Goal: Task Accomplishment & Management: Complete application form

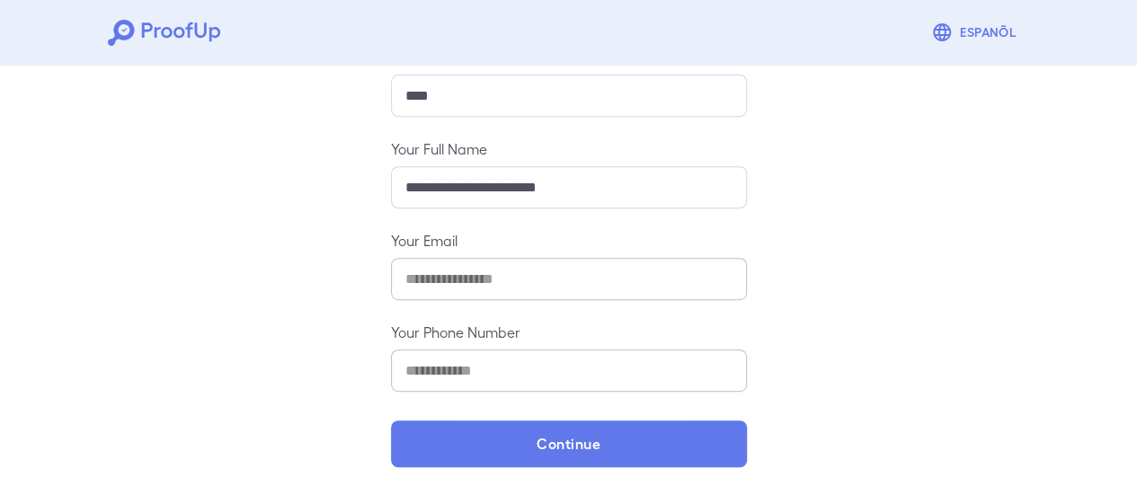
drag, startPoint x: 523, startPoint y: 436, endPoint x: 398, endPoint y: 103, distance: 355.1
click at [525, 432] on button "Continue" at bounding box center [569, 443] width 356 height 47
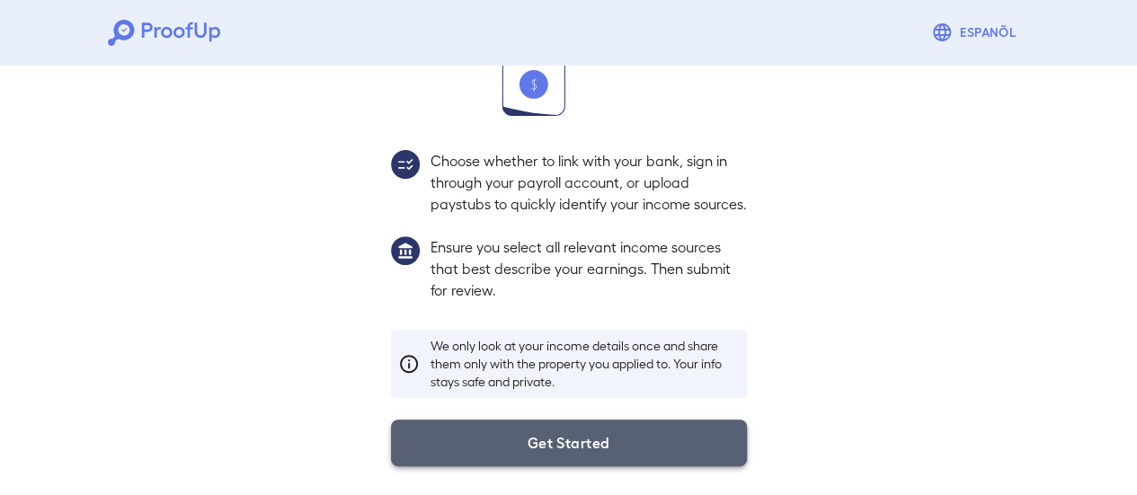
click at [598, 428] on button "Get Started" at bounding box center [569, 443] width 356 height 47
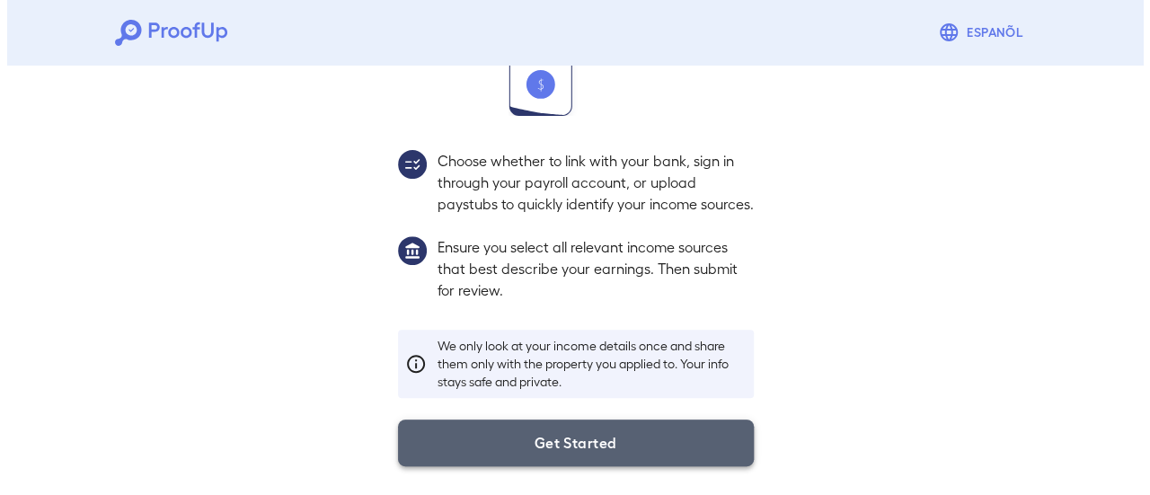
scroll to position [190, 0]
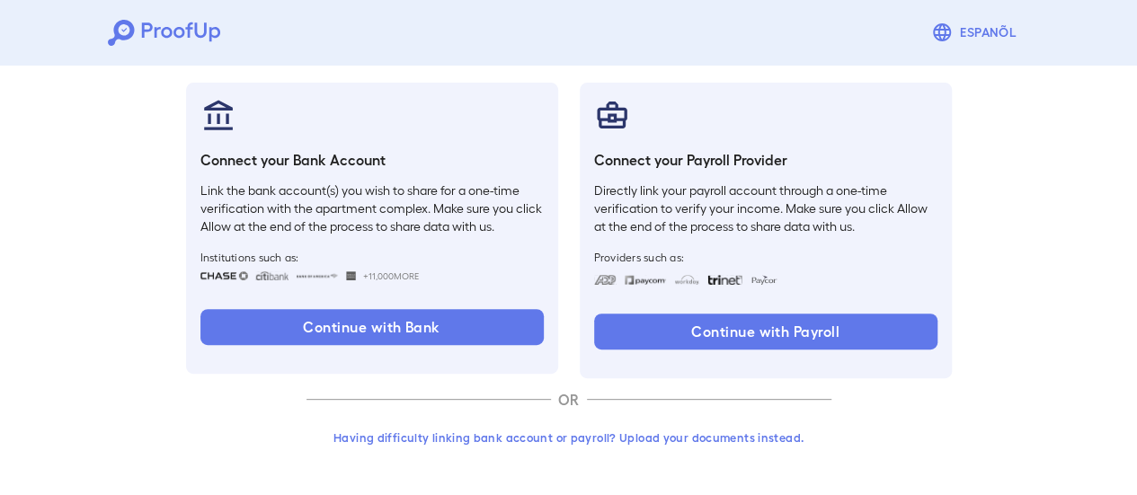
click at [726, 431] on button "Having difficulty linking bank account or payroll? Upload your documents instea…" at bounding box center [568, 437] width 525 height 32
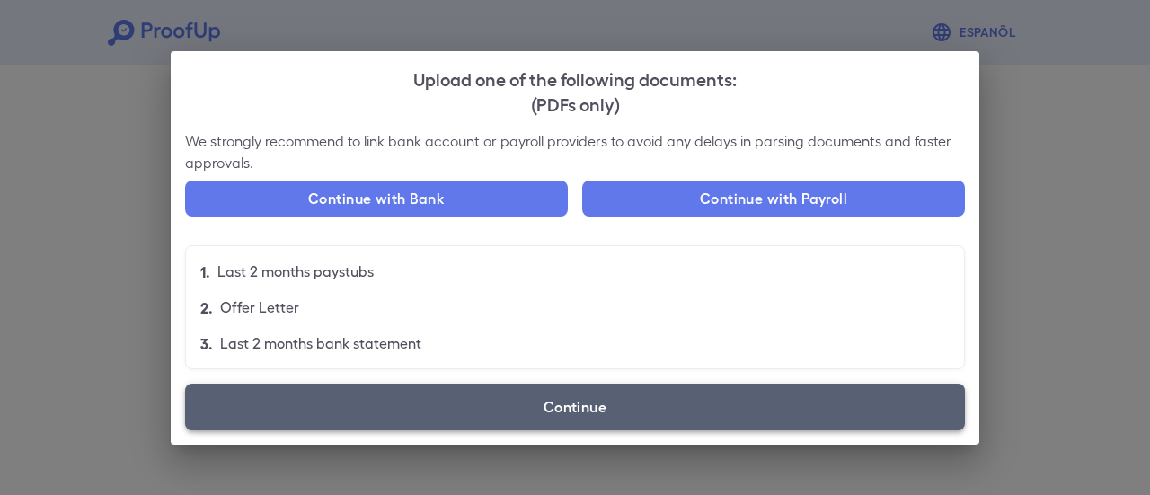
click at [724, 404] on label "Continue" at bounding box center [575, 407] width 780 height 47
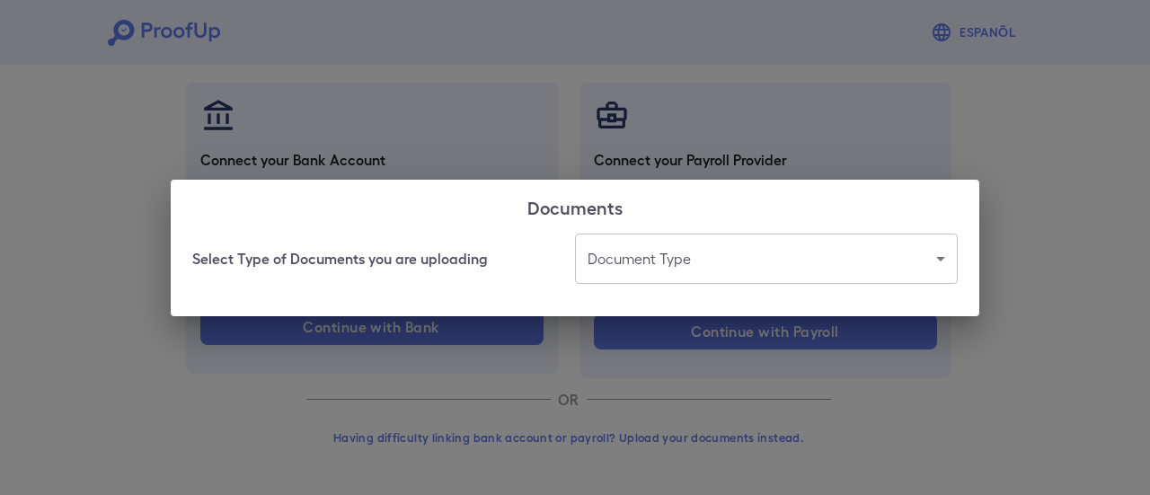
click at [713, 249] on body "Espanõl Go back How Would You Like to Verify Your Income? There are multiple wa…" at bounding box center [575, 153] width 1150 height 686
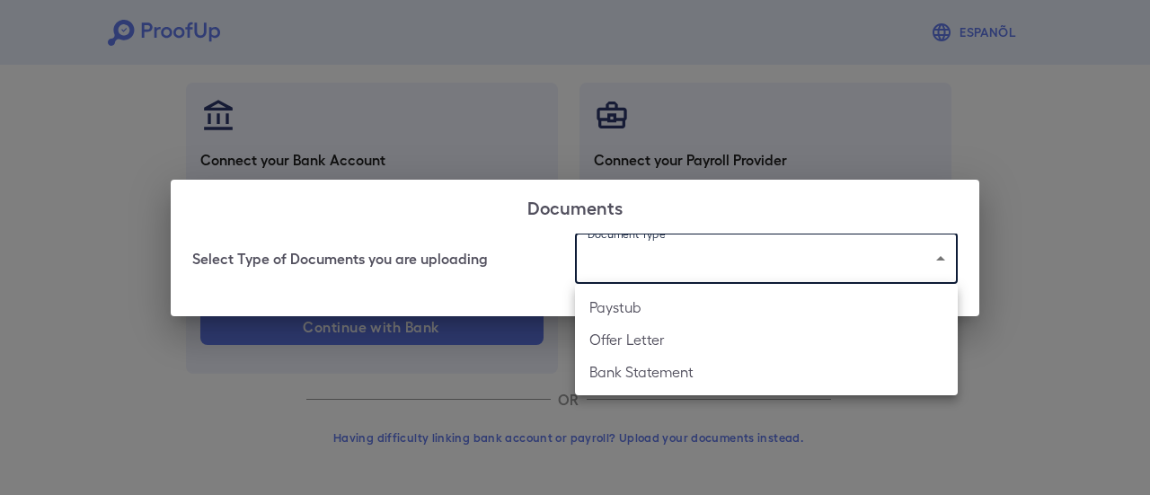
click at [695, 370] on li "Bank Statement" at bounding box center [766, 372] width 383 height 32
type input "**********"
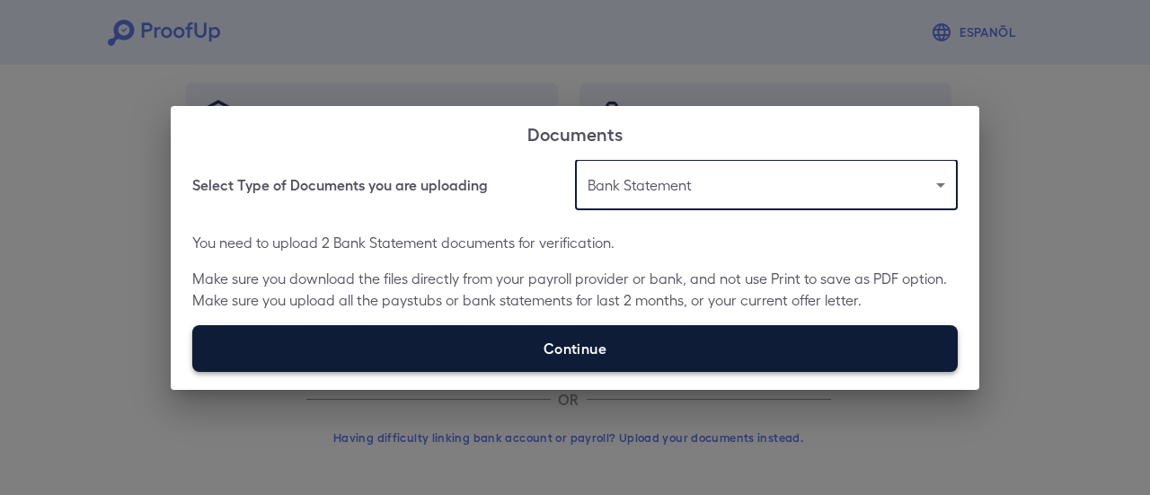
click at [517, 353] on label "Continue" at bounding box center [575, 348] width 766 height 47
click at [193, 371] on input "Continue" at bounding box center [192, 371] width 1 height 1
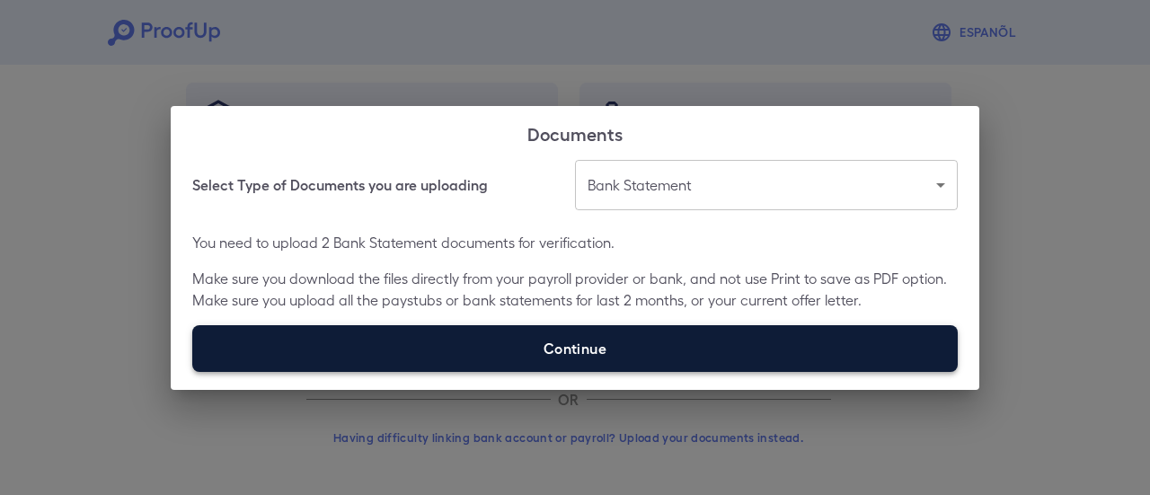
type input "**********"
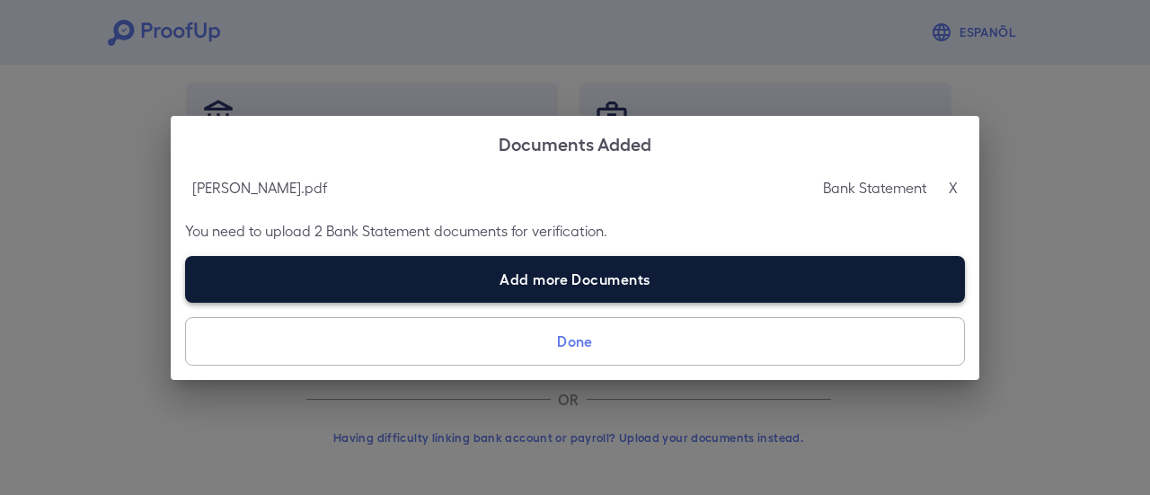
click at [498, 279] on label "Add more Documents" at bounding box center [575, 279] width 780 height 47
click at [186, 302] on input "Add more Documents" at bounding box center [185, 302] width 1 height 1
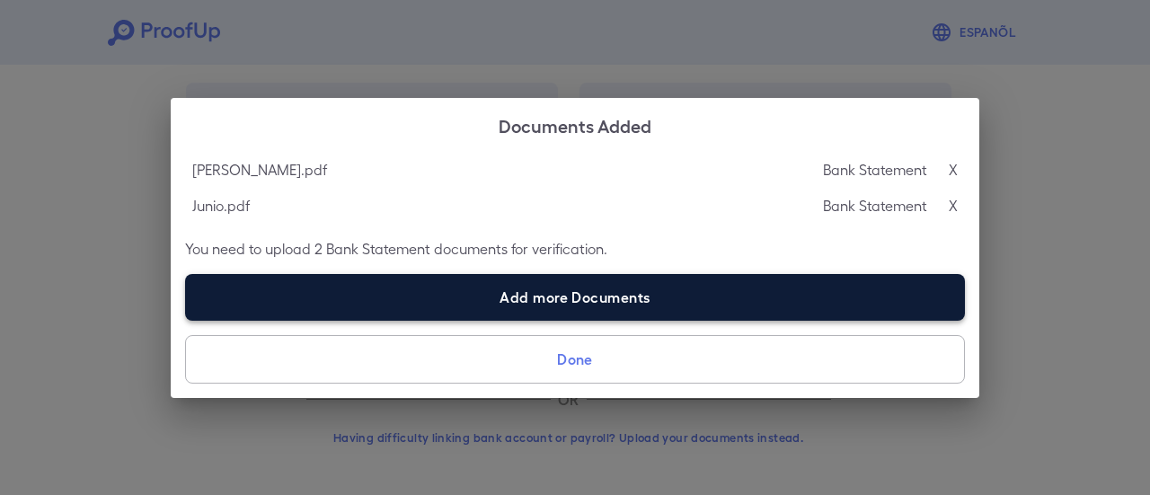
click at [472, 303] on label "Add more Documents" at bounding box center [575, 297] width 780 height 47
click at [186, 320] on input "Add more Documents" at bounding box center [185, 320] width 1 height 1
type input "**********"
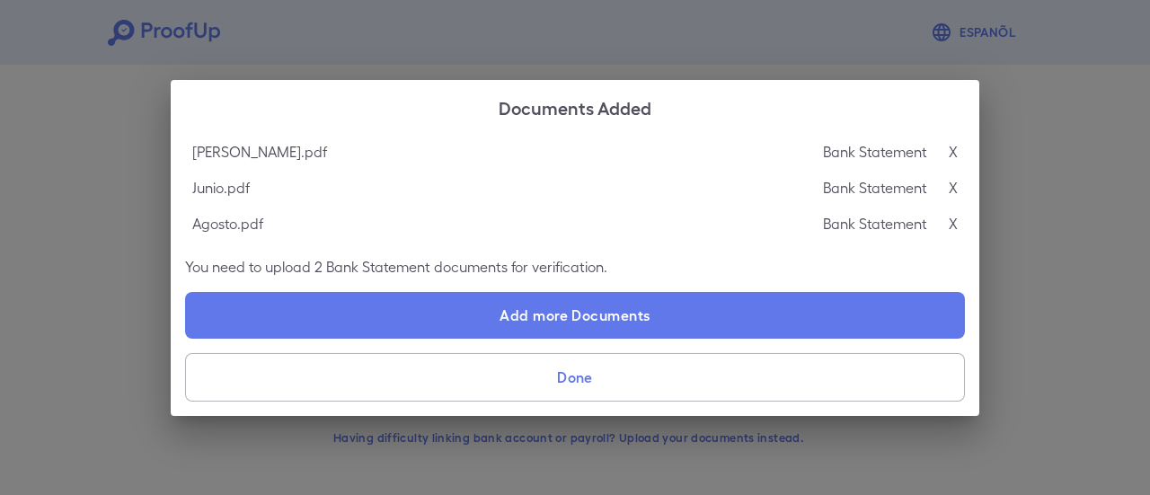
click at [509, 369] on button "Done" at bounding box center [575, 377] width 780 height 49
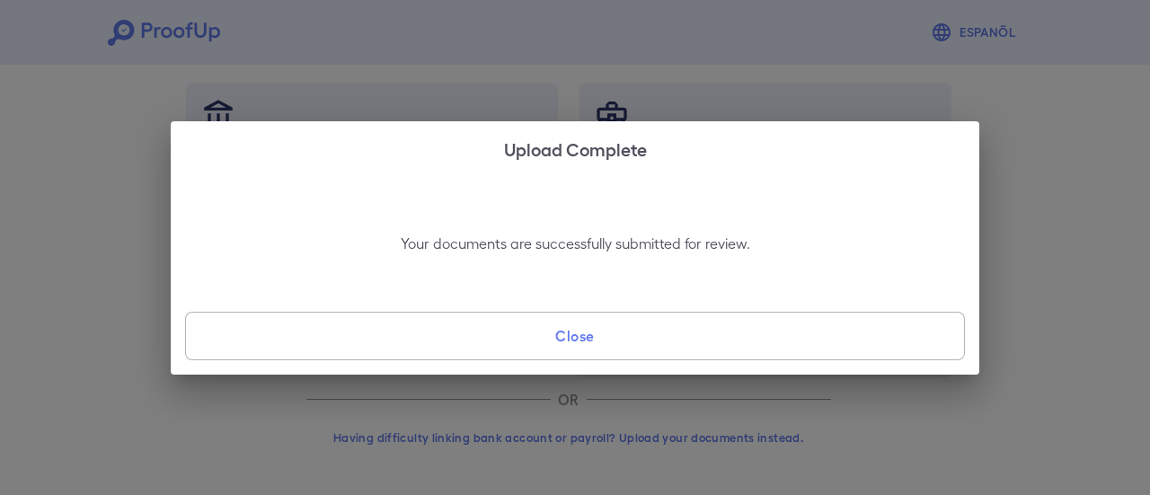
click at [625, 344] on button "Close" at bounding box center [575, 336] width 780 height 49
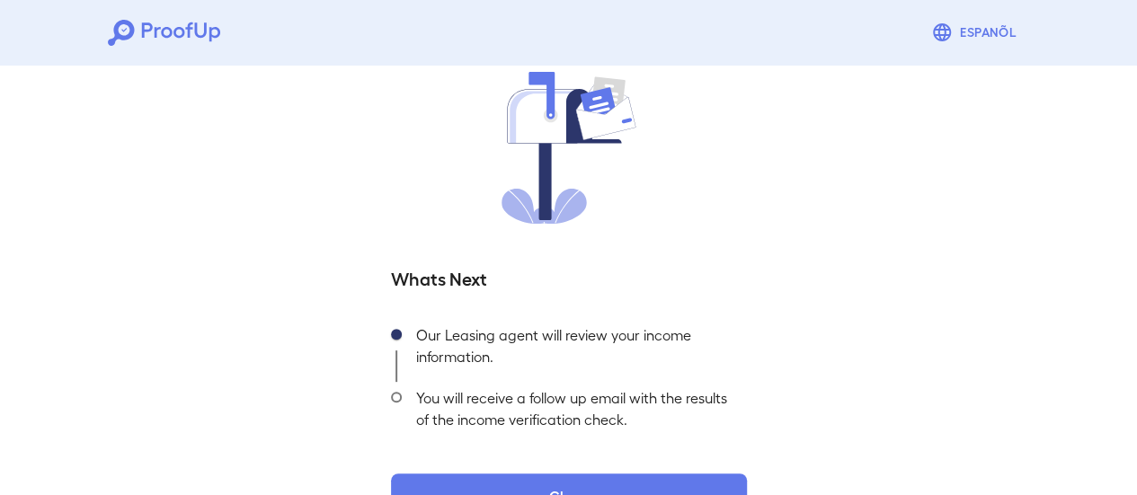
scroll to position [193, 0]
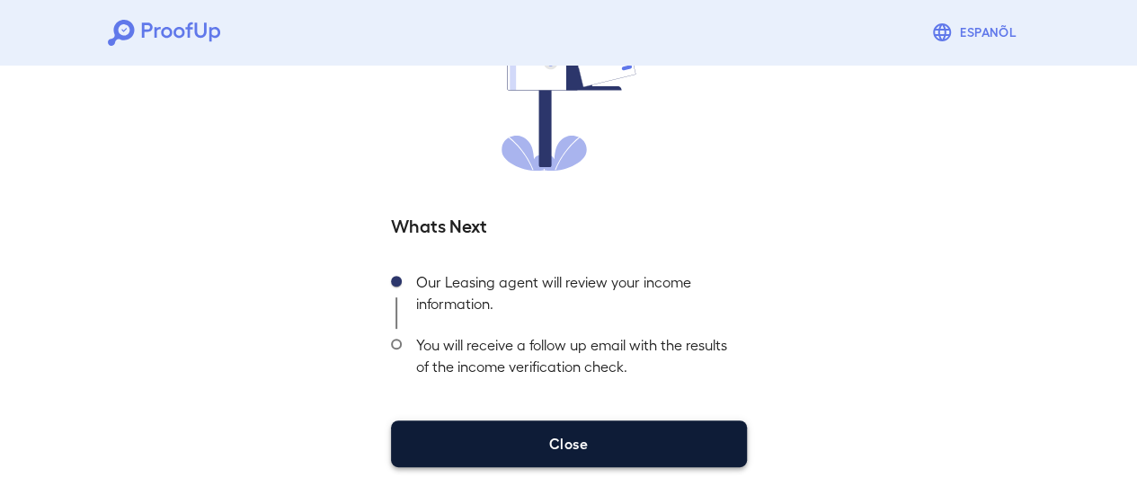
click at [644, 438] on button "Close" at bounding box center [569, 443] width 356 height 47
click at [663, 443] on button "Close" at bounding box center [569, 443] width 356 height 47
click at [665, 427] on button "Close" at bounding box center [569, 443] width 356 height 47
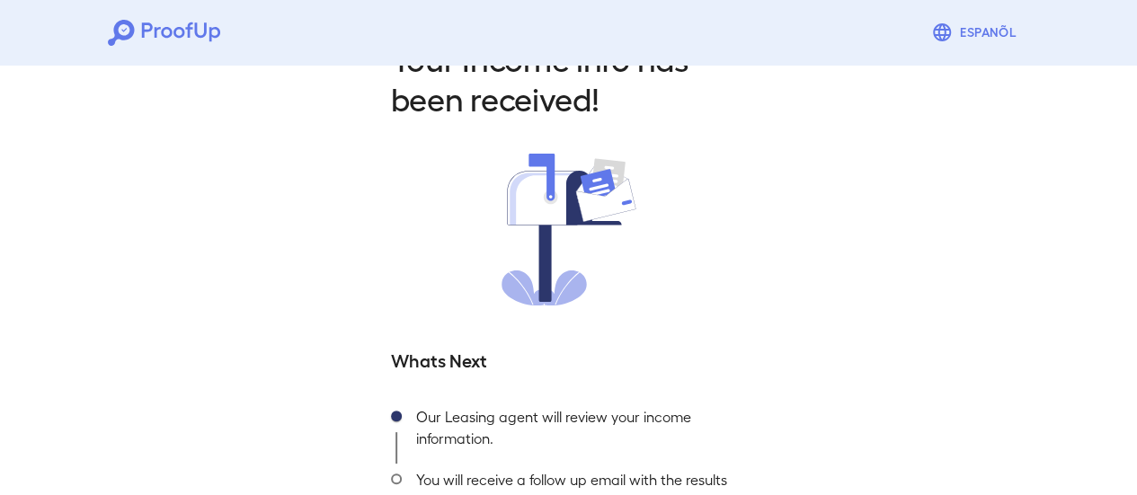
scroll to position [0, 0]
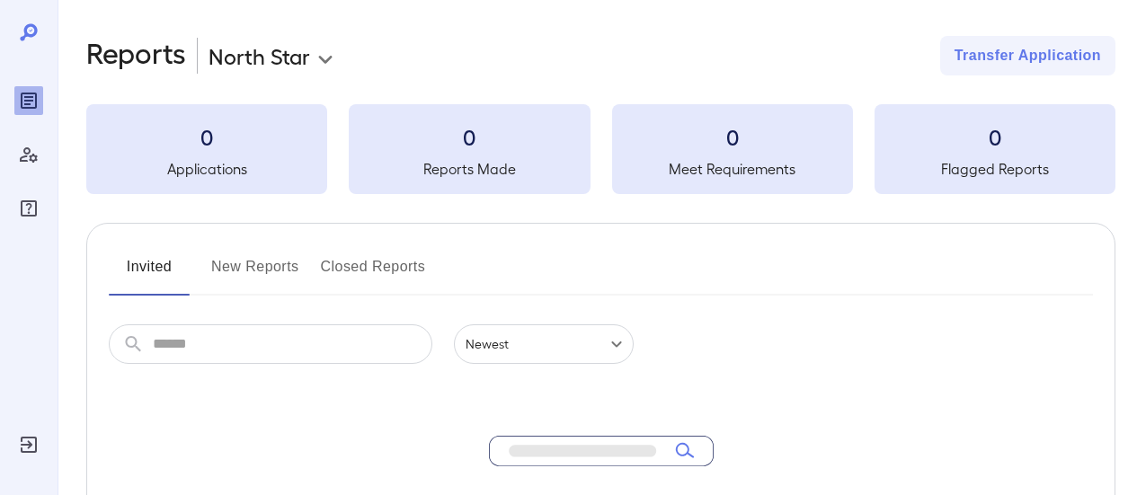
scroll to position [90, 0]
